Goal: Task Accomplishment & Management: Manage account settings

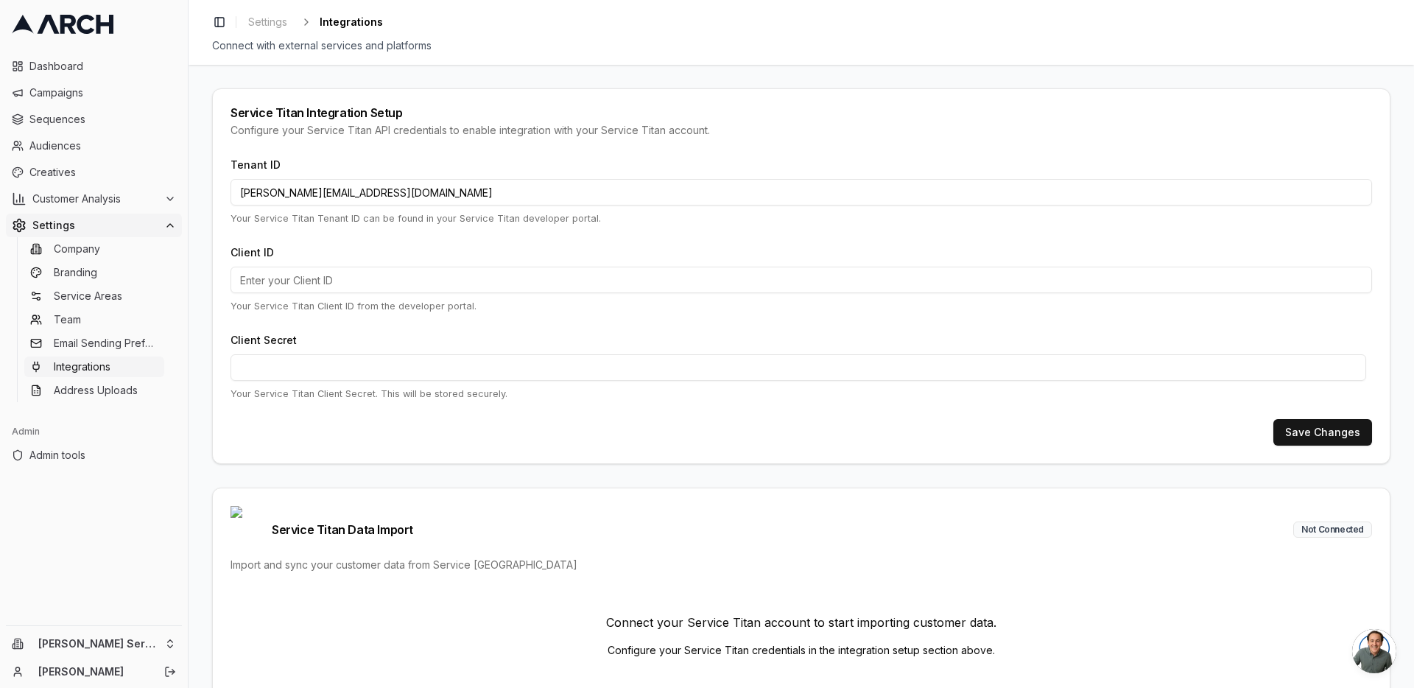
click at [375, 197] on input "[PERSON_NAME][EMAIL_ADDRESS][DOMAIN_NAME]" at bounding box center [802, 192] width 1142 height 27
click at [375, 197] on input "jimmy@getarch.com" at bounding box center [802, 192] width 1142 height 27
paste input "30135463"
type input "30135463"
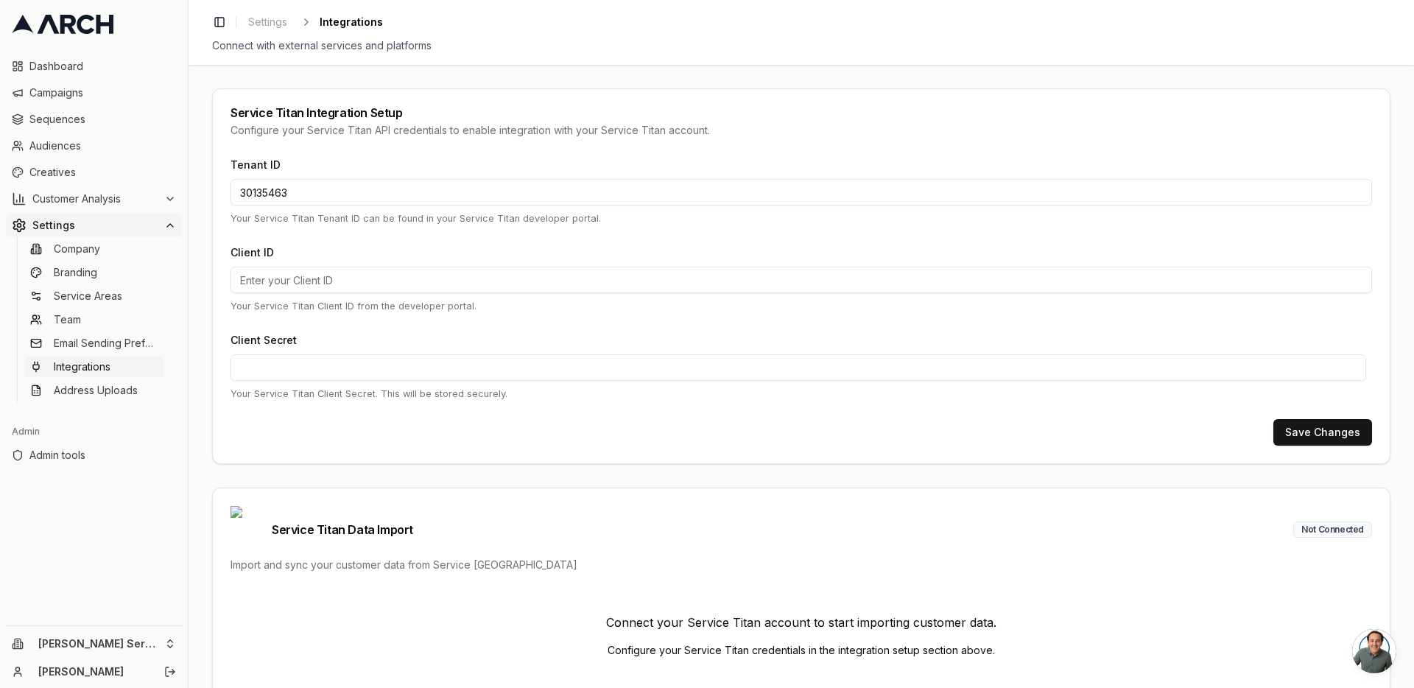
click at [427, 279] on input "Client ID" at bounding box center [802, 280] width 1142 height 27
paste input "cid.mw73kypqi1wievy0t71jberoc"
type input "cid.mw73kypqi1wievy0t71jberoc"
click at [1351, 442] on button "Save Changes" at bounding box center [1322, 432] width 99 height 27
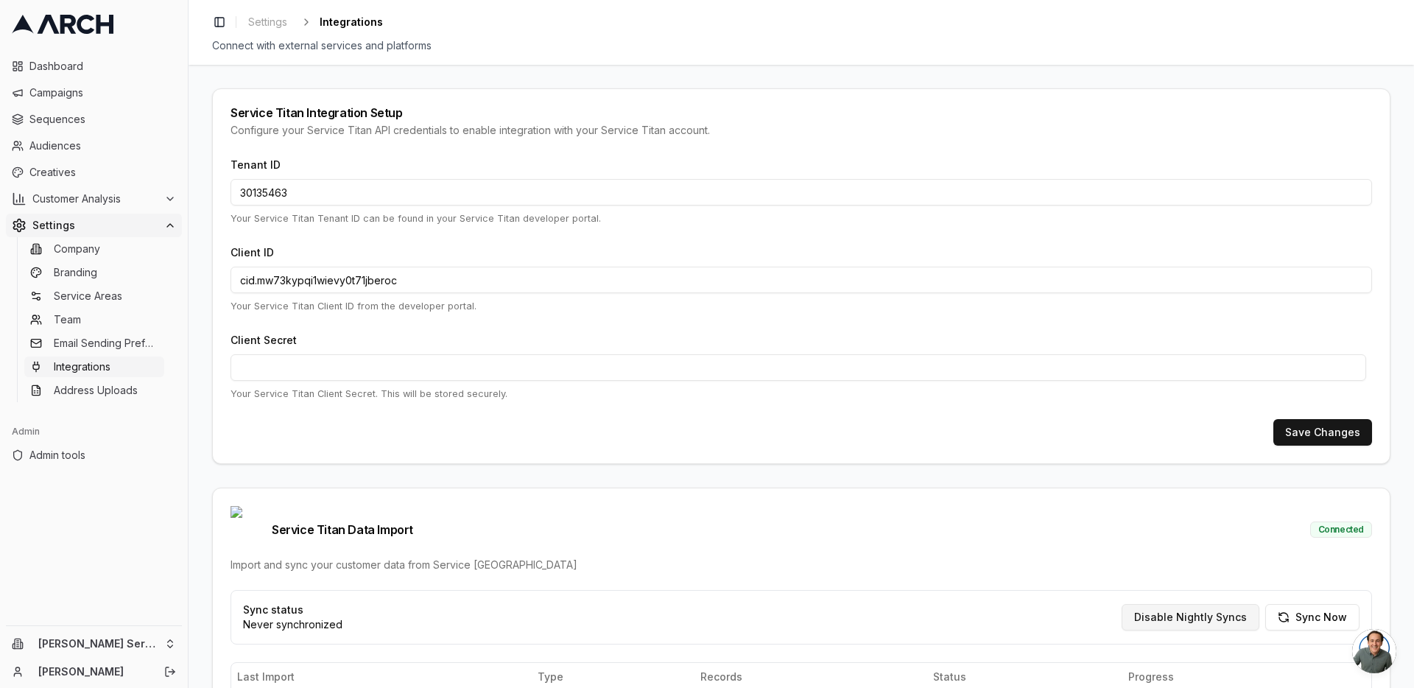
click at [1164, 604] on button "Disable Nightly Syncs" at bounding box center [1191, 617] width 138 height 27
click at [167, 642] on html "Dashboard Campaigns Sequences Audiences Creatives Customer Analysis Settings Co…" at bounding box center [707, 344] width 1414 height 688
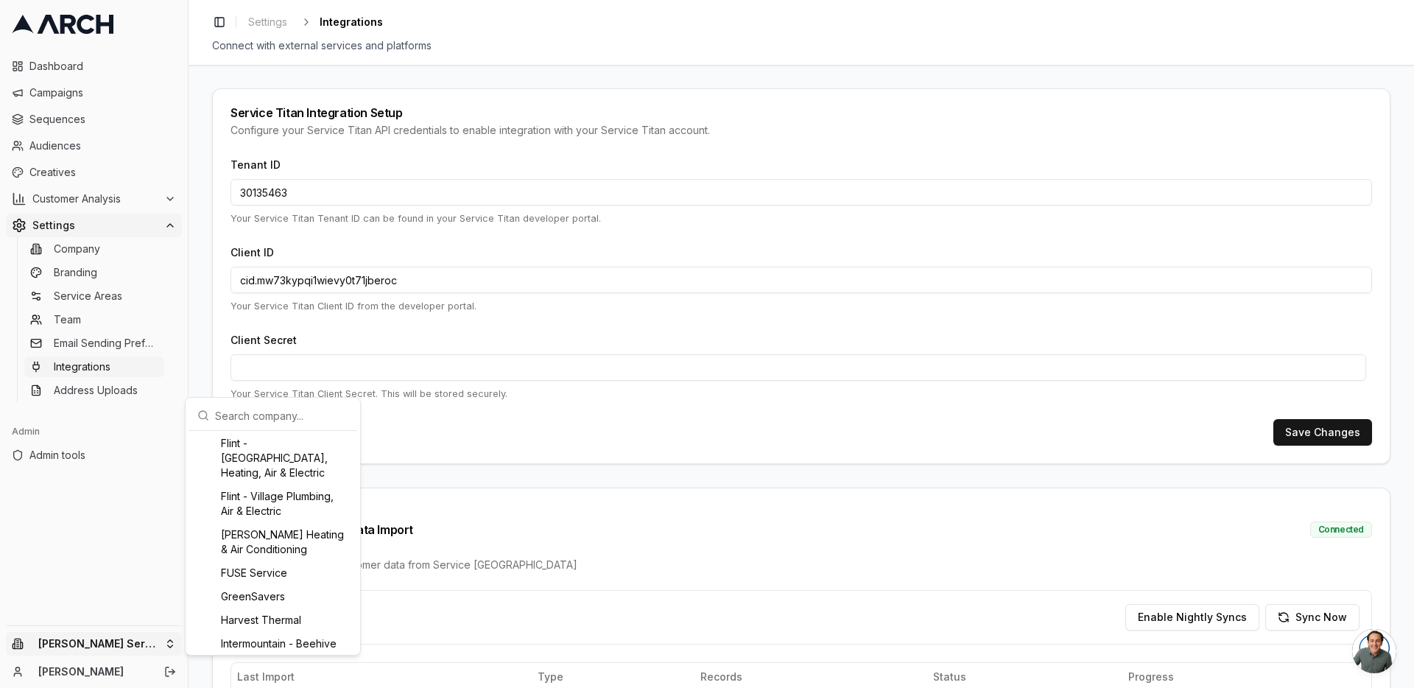
scroll to position [736, 0]
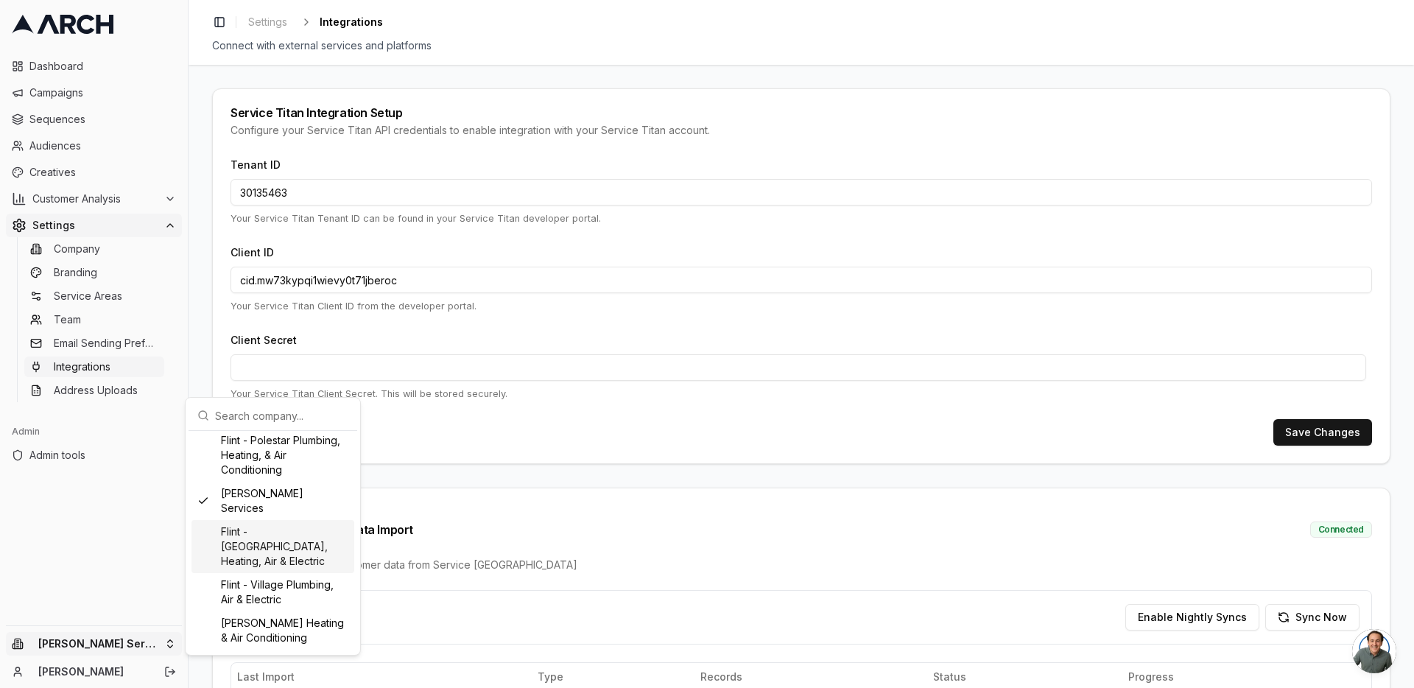
click at [275, 573] on div "Flint - South West Plumbing, Heating, Air & Electric" at bounding box center [272, 546] width 163 height 53
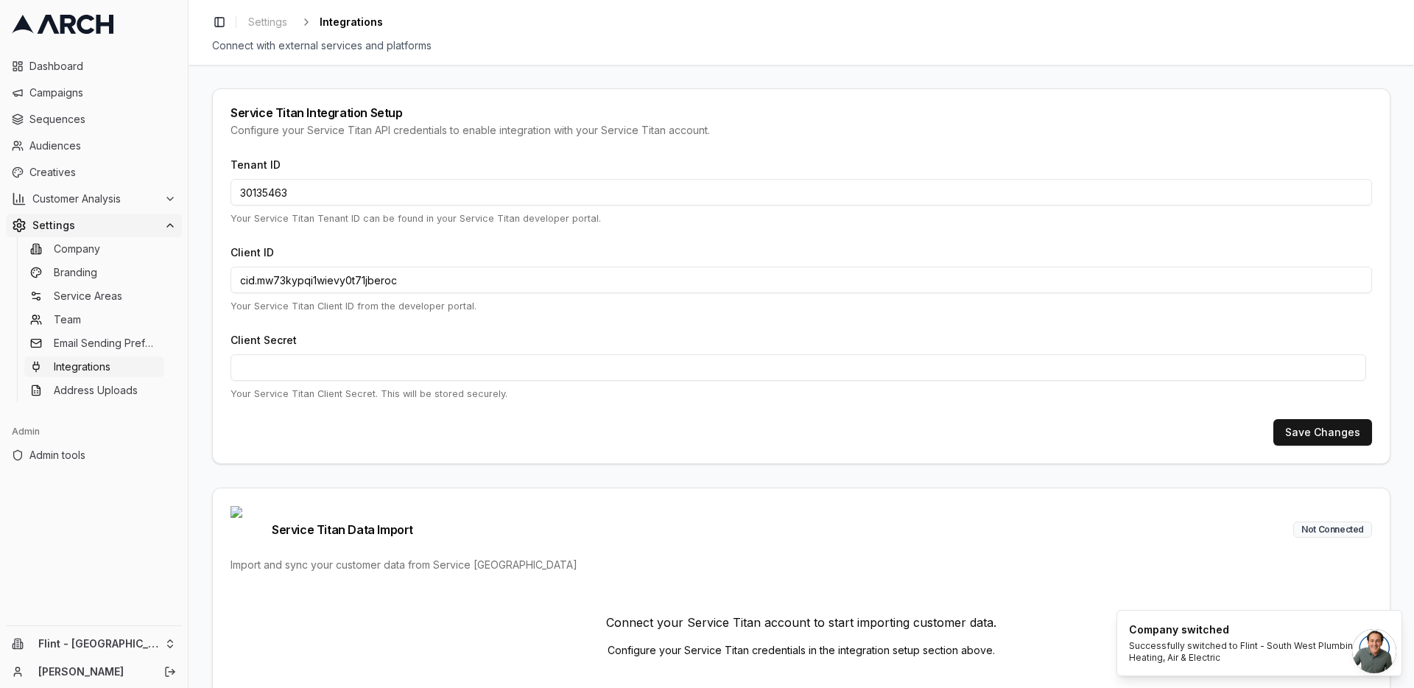
click at [198, 306] on div "Service Titan Integration Setup Configure your Service Titan API credentials to…" at bounding box center [802, 376] width 1226 height 623
click at [345, 186] on input "30135463" at bounding box center [802, 192] width 1142 height 27
paste input "765118277"
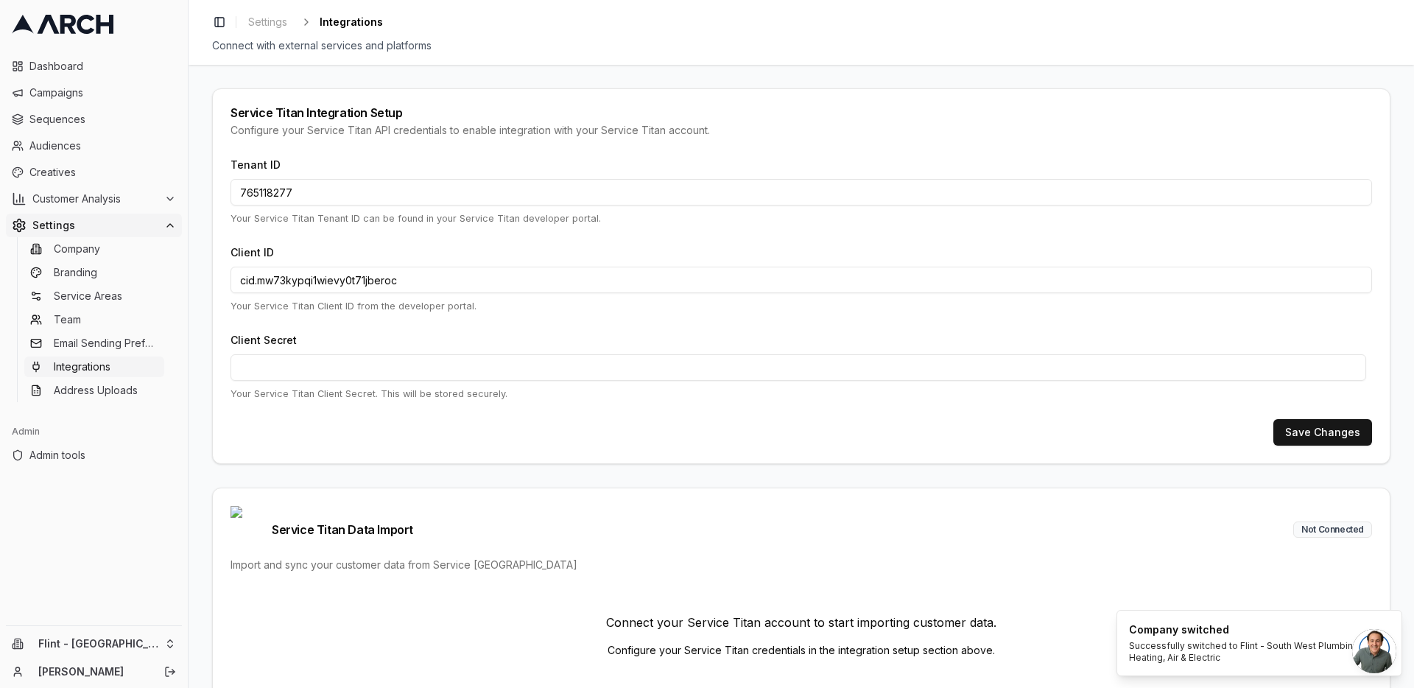
type input "765118277"
click at [414, 277] on input "cid.mw73kypqi1wievy0t71jberoc" at bounding box center [802, 280] width 1142 height 27
paste input "7b7mu7njabneoiyhj3fq8h1f2"
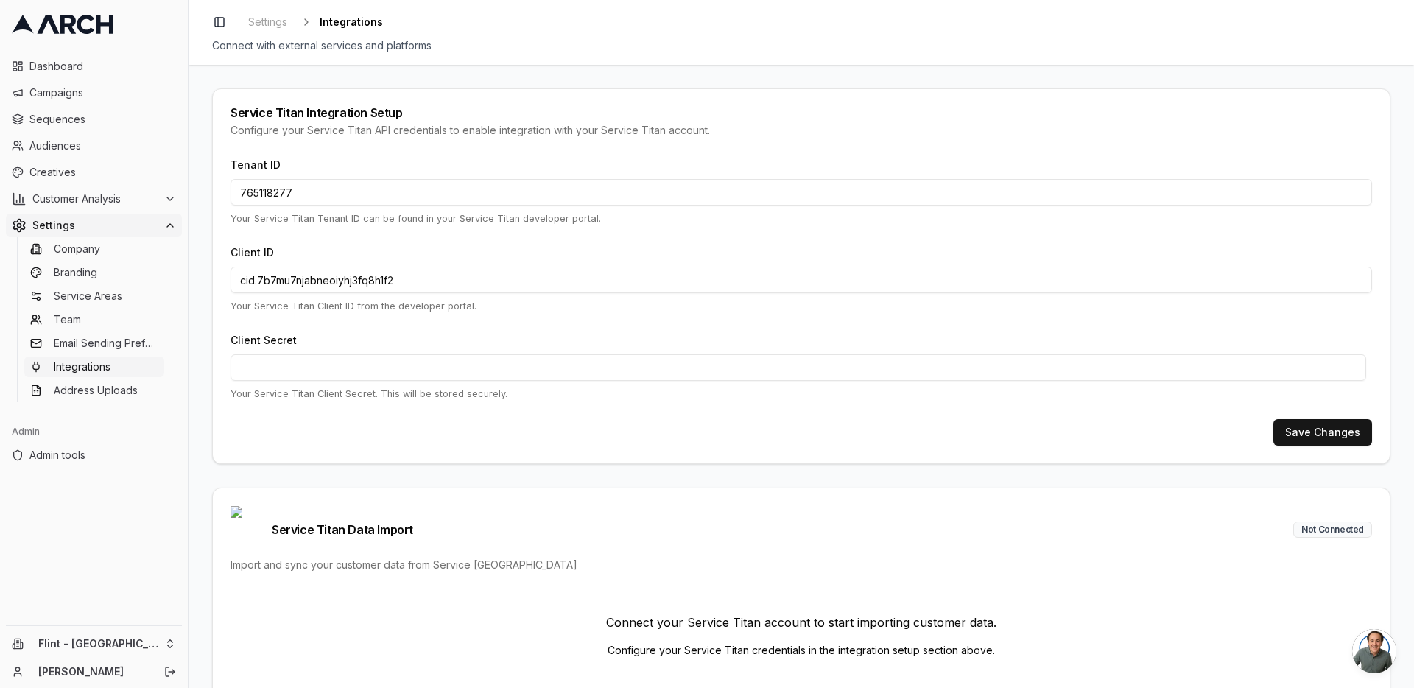
type input "cid.7b7mu7njabneoiyhj3fq8h1f2"
click at [1332, 442] on button "Save Changes" at bounding box center [1322, 432] width 99 height 27
click at [1318, 423] on button "Save Changes" at bounding box center [1322, 432] width 99 height 27
